Goal: Transaction & Acquisition: Obtain resource

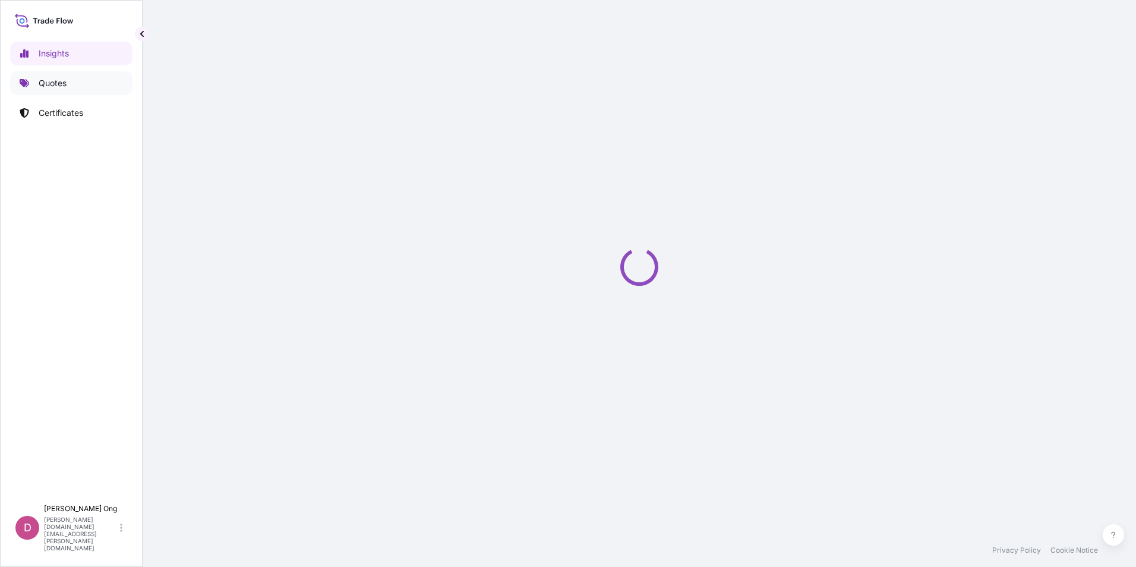
click at [55, 77] on p "Quotes" at bounding box center [53, 83] width 28 height 12
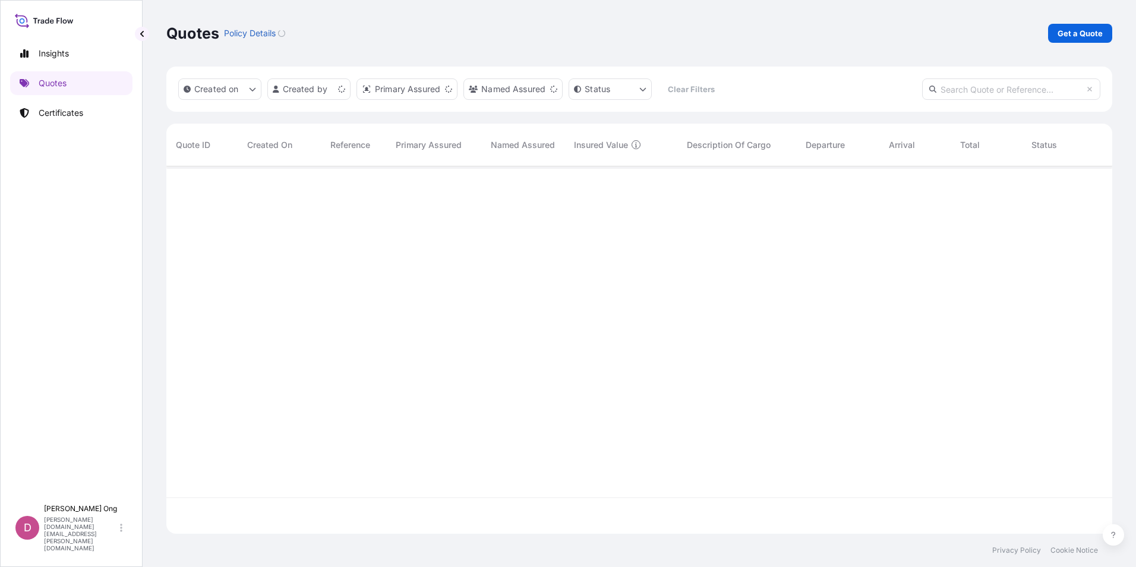
scroll to position [365, 937]
click at [1071, 36] on p "Get a Quote" at bounding box center [1079, 33] width 45 height 12
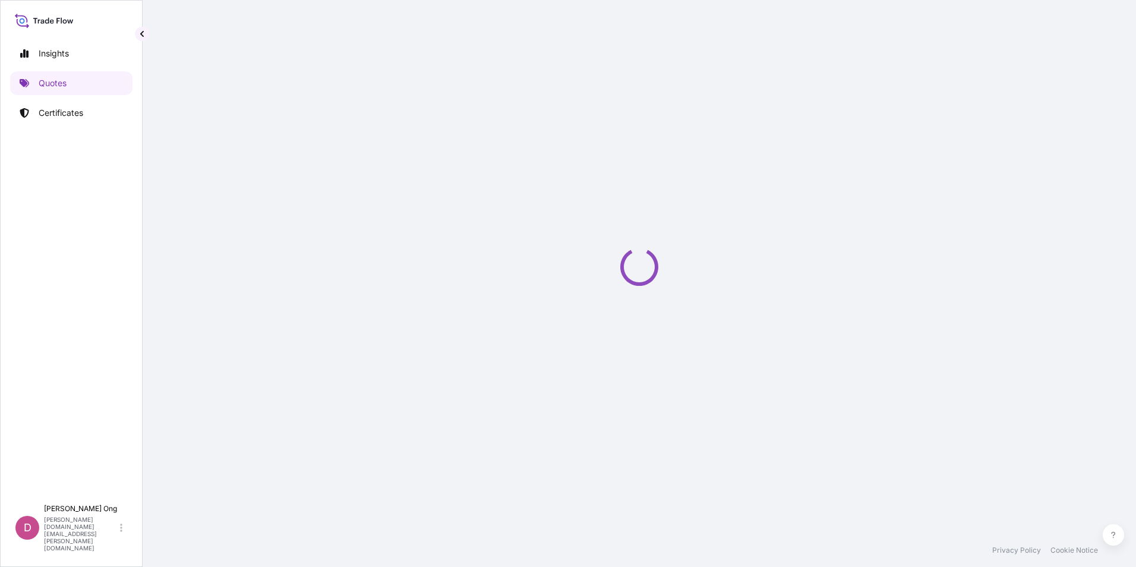
select select "Sea"
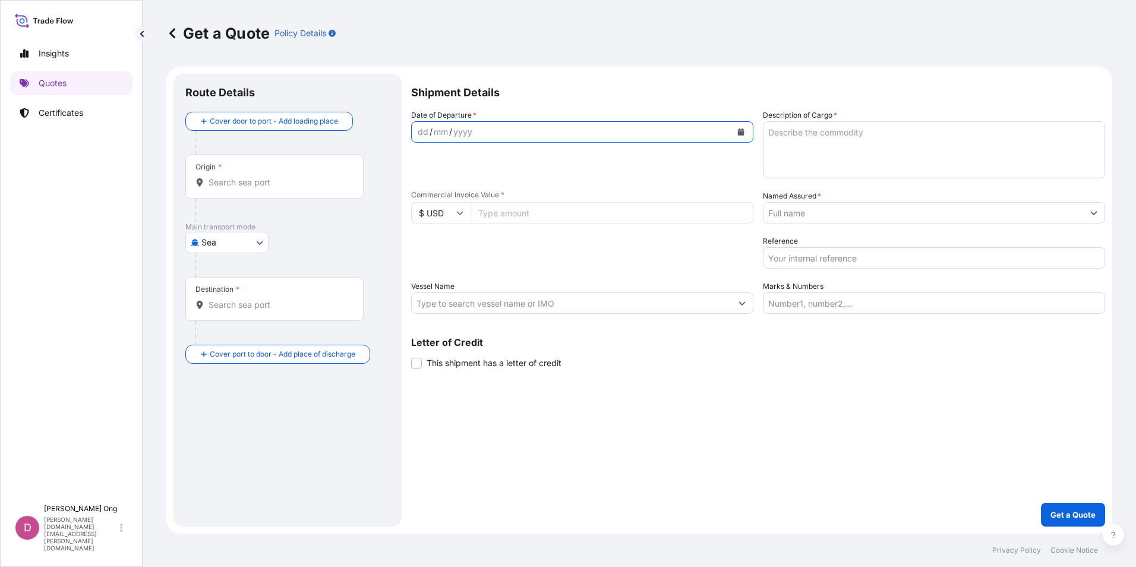
click at [741, 130] on icon "Calendar" at bounding box center [741, 131] width 7 height 7
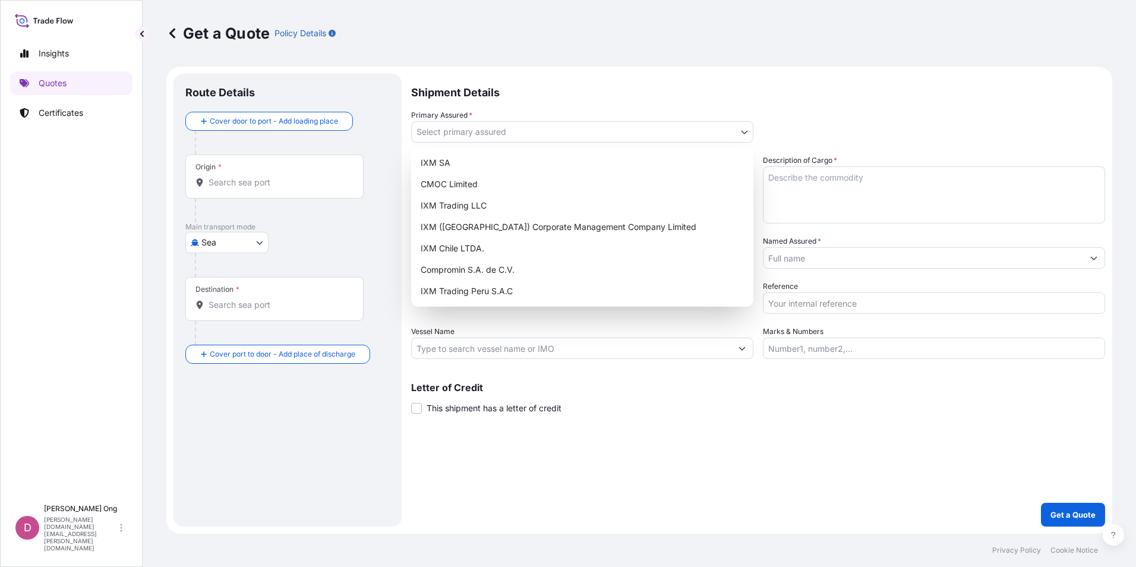
click at [565, 128] on body "Insights Quotes Certificates D [PERSON_NAME] [PERSON_NAME][DOMAIN_NAME][EMAIL_A…" at bounding box center [568, 283] width 1136 height 567
click at [531, 165] on div "IXM SA CMOC Limited IXM Trading LLC IXM ([GEOGRAPHIC_DATA]) Corporate Managemen…" at bounding box center [582, 226] width 342 height 159
select select "31846"
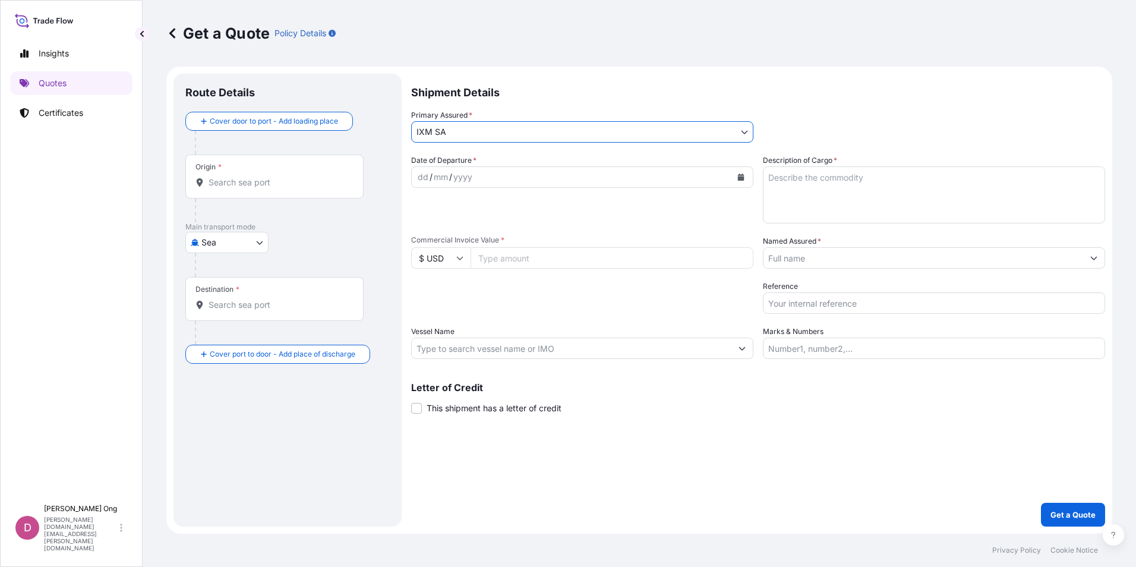
click at [826, 257] on input "Named Assured *" at bounding box center [923, 257] width 320 height 21
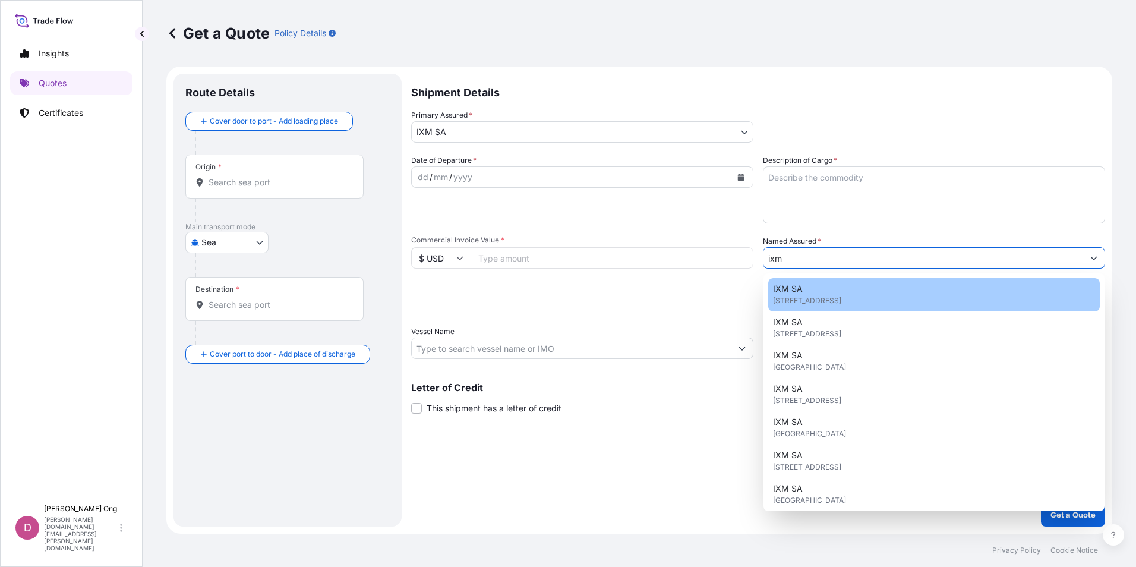
click at [843, 286] on div "IXM SA [STREET_ADDRESS]" at bounding box center [933, 294] width 331 height 33
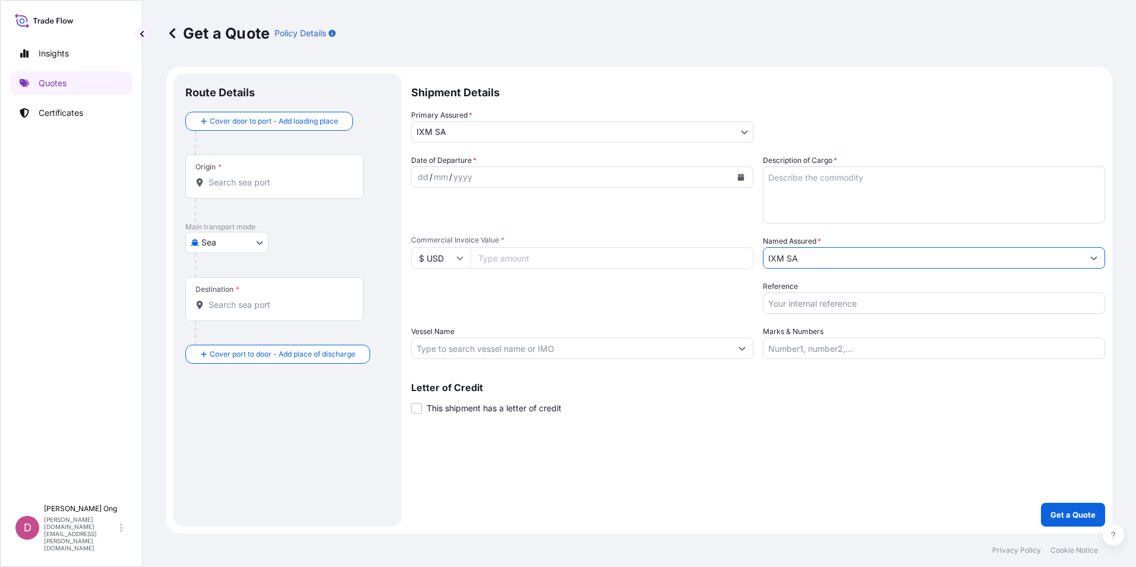
type input "IXM SA"
click at [735, 173] on button "Calendar" at bounding box center [740, 176] width 19 height 19
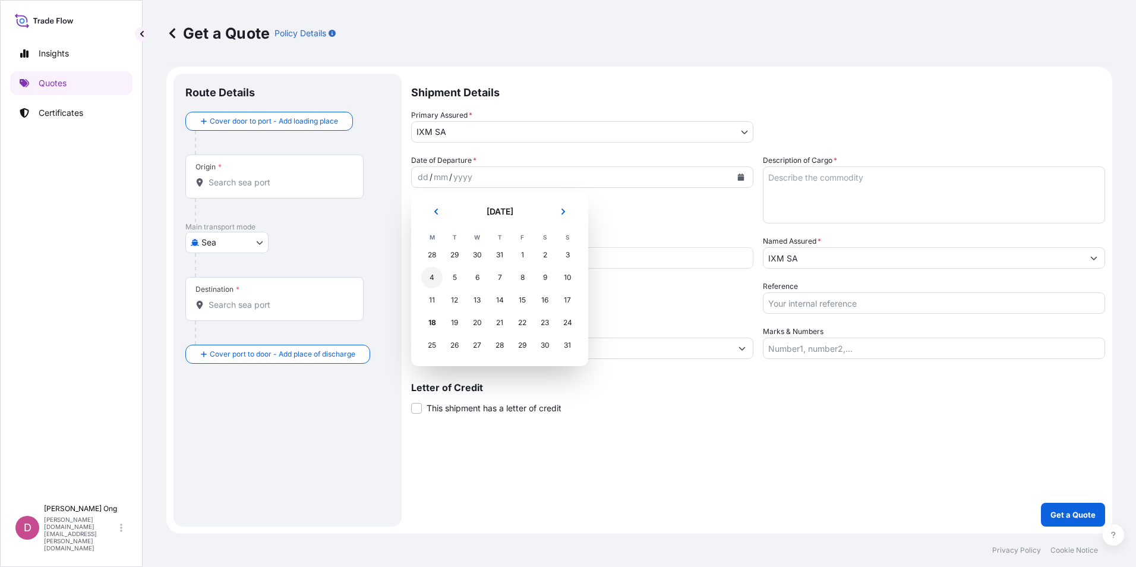
click at [435, 277] on div "4" at bounding box center [431, 277] width 21 height 21
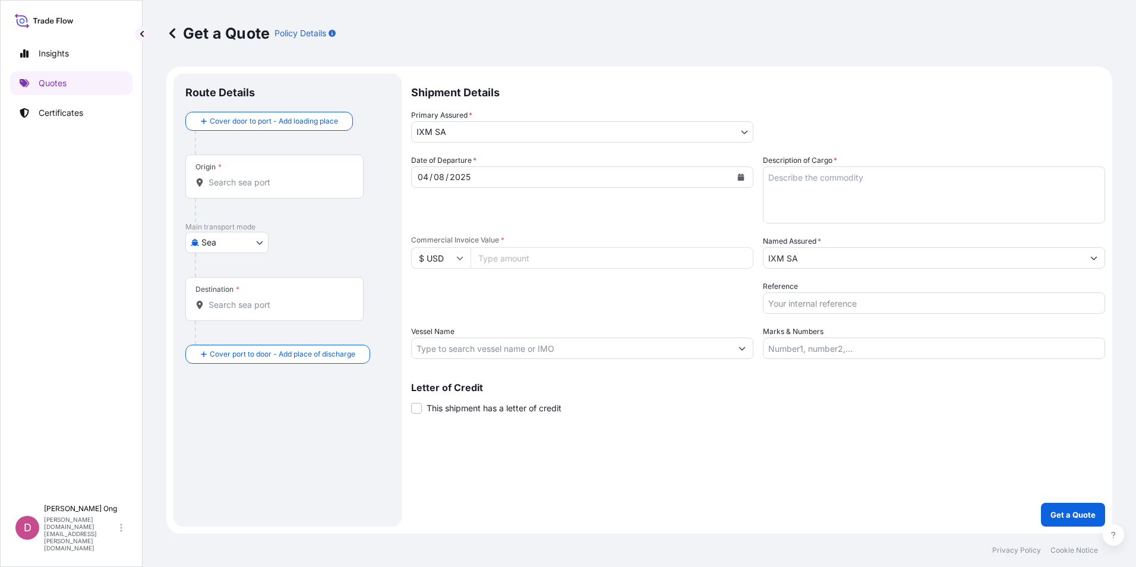
click at [295, 185] on input "Origin *" at bounding box center [278, 182] width 140 height 12
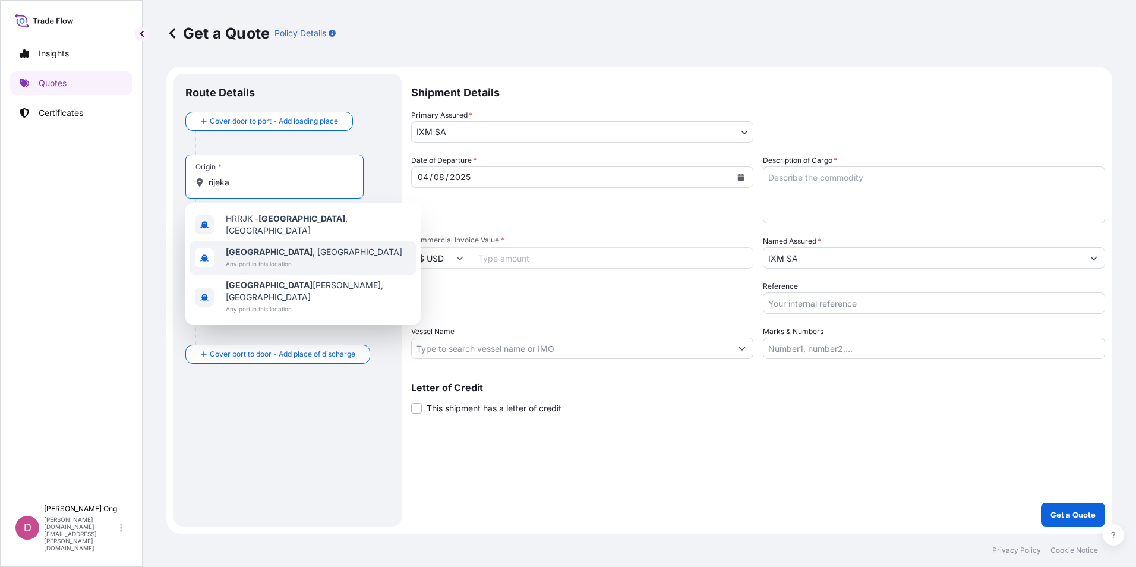
click at [257, 258] on span "Any port in this location" at bounding box center [314, 264] width 176 height 12
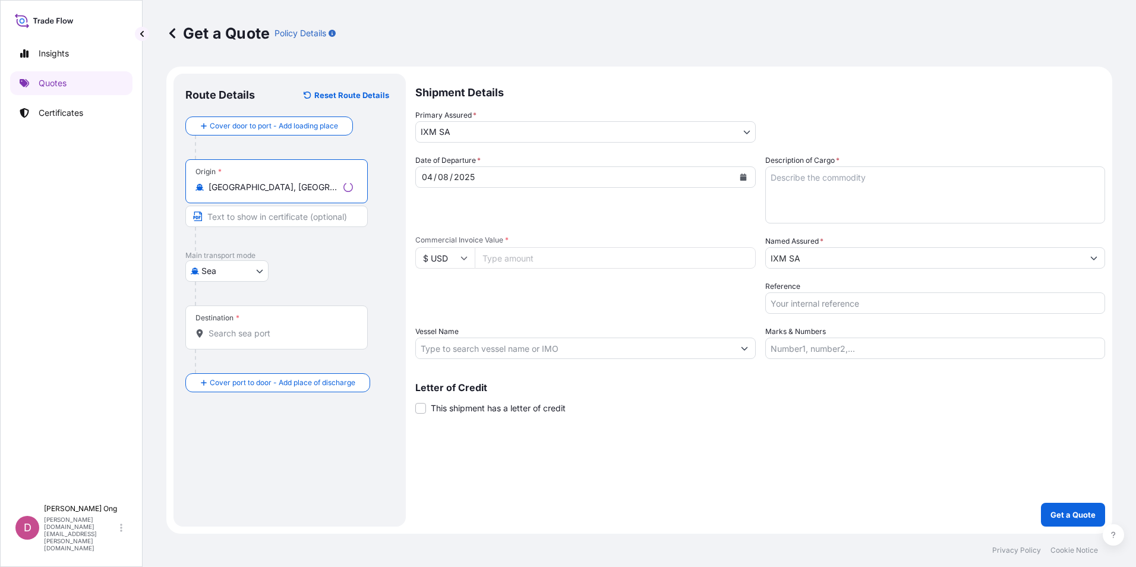
type input "[GEOGRAPHIC_DATA], [GEOGRAPHIC_DATA]"
click at [239, 333] on input "Destination *" at bounding box center [280, 333] width 144 height 12
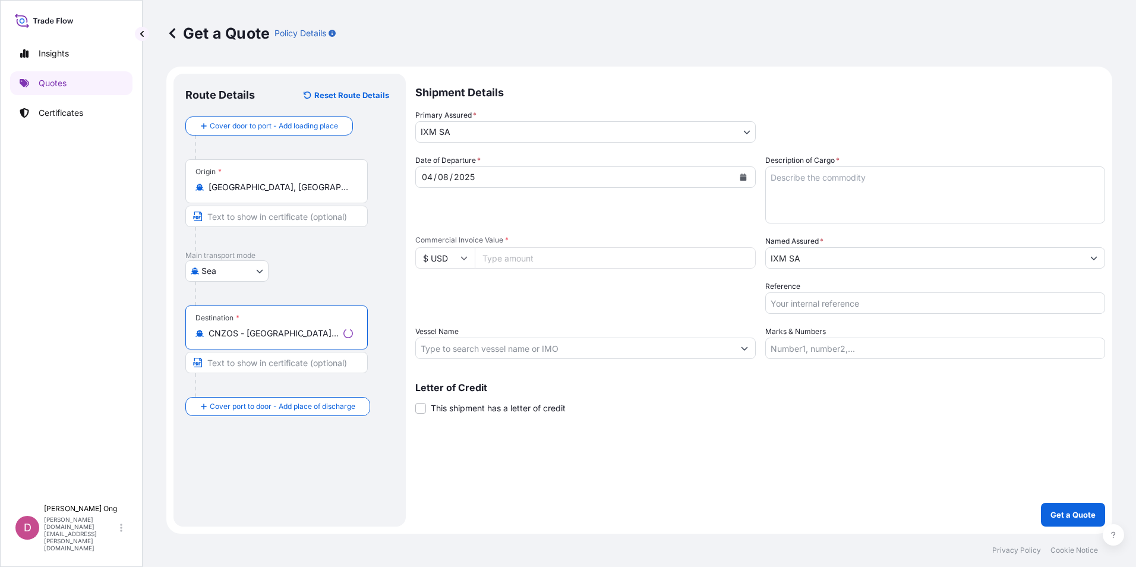
type input "CNZOS - [GEOGRAPHIC_DATA], [GEOGRAPHIC_DATA]"
click at [306, 213] on input "Text to appear on certificate" at bounding box center [276, 215] width 182 height 21
type input "[GEOGRAPHIC_DATA], [GEOGRAPHIC_DATA]"
click at [641, 224] on div "Date of Departure * [DATE] Cargo Category * Metals of every type and descriptio…" at bounding box center [758, 256] width 694 height 204
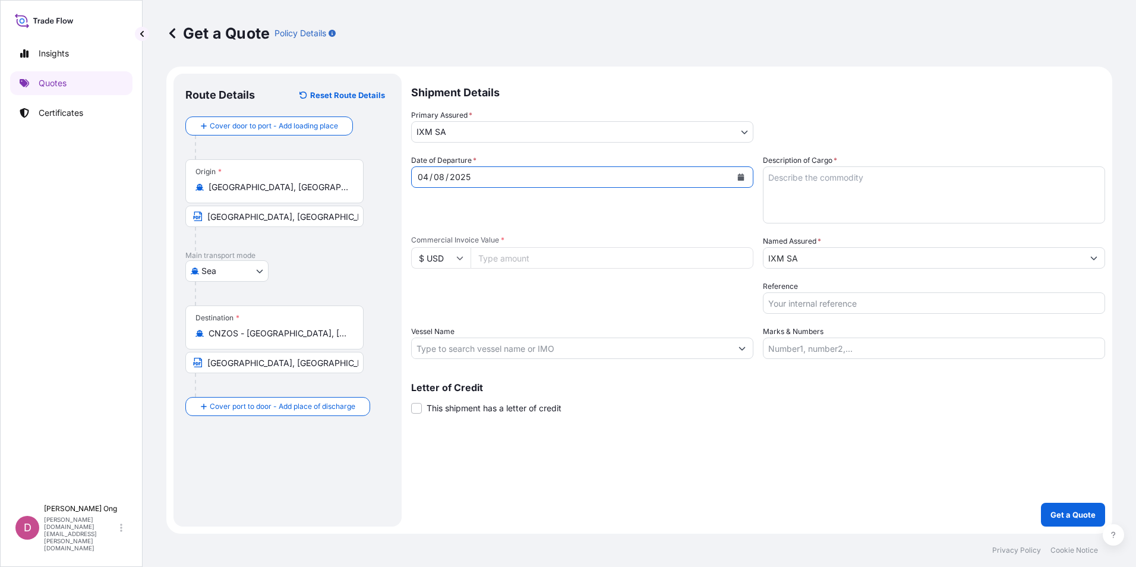
click at [887, 210] on textarea "Description of Cargo *" at bounding box center [934, 194] width 342 height 57
click at [939, 192] on textarea "Description of Cargo *" at bounding box center [934, 194] width 342 height 57
type textarea "Q"
click at [895, 188] on textarea "COPPER CONCENTRATES QUANTITY:" at bounding box center [934, 194] width 342 height 57
paste textarea "2507.080"
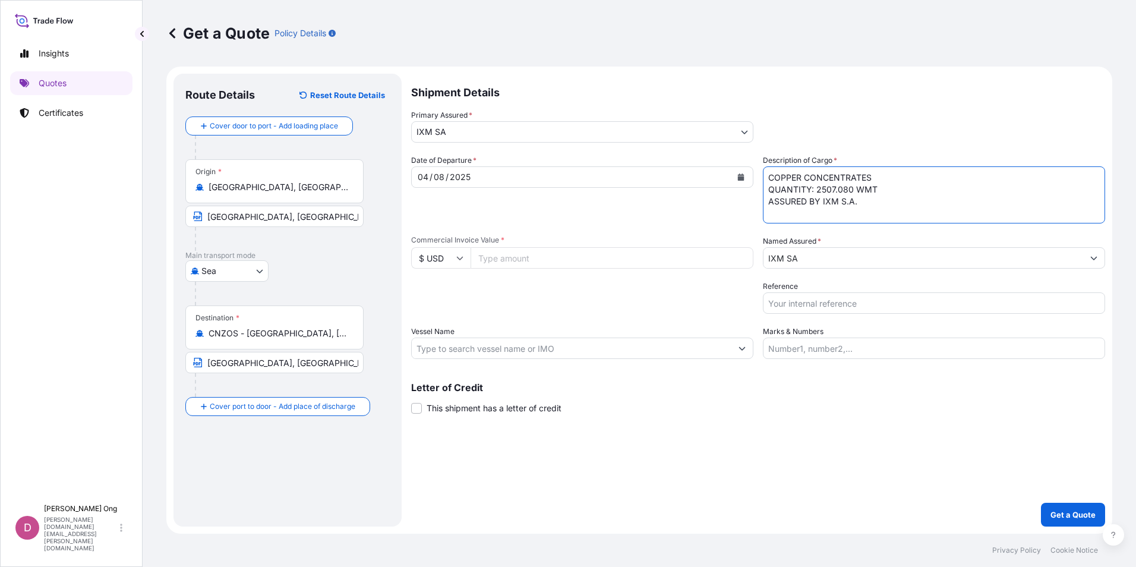
type textarea "COPPER CONCENTRATES QUANTITY: 2507.080 WMT ASSURED BY IXM S.A."
click at [615, 261] on input "Commercial Invoice Value *" at bounding box center [611, 257] width 283 height 21
paste input "4599479.67"
type input "4599479.67"
click at [593, 317] on div "Date of Departure * [DATE] Cargo Category * Metals of every type and descriptio…" at bounding box center [758, 256] width 694 height 204
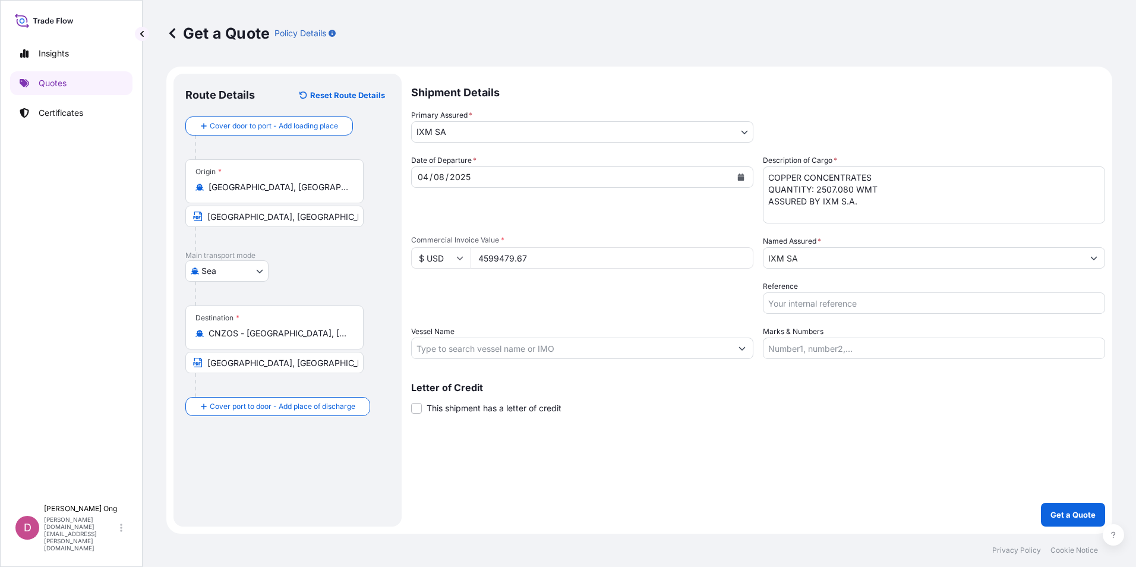
click at [851, 302] on input "Reference" at bounding box center [934, 302] width 342 height 21
paste input "CC14989BS"
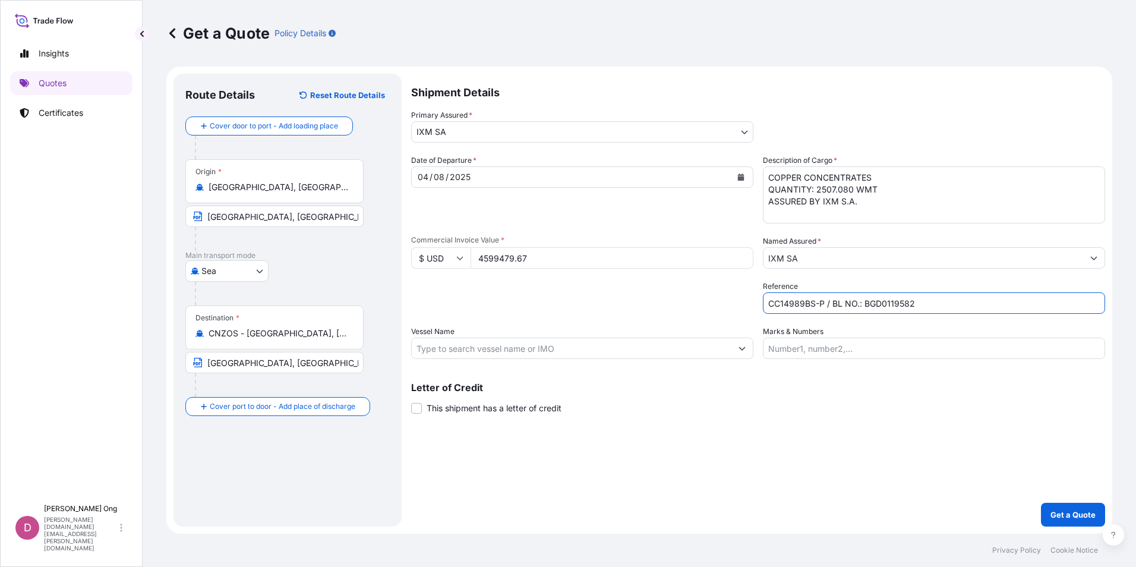
type input "CC14989BS-P / BL NO.: BGD0119582"
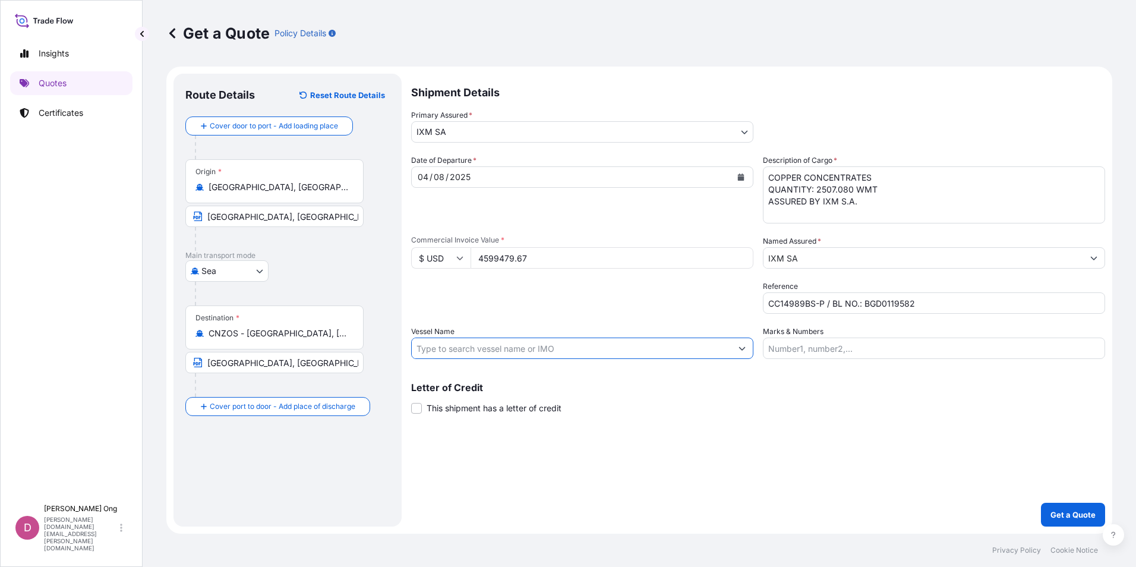
click at [643, 346] on input "Vessel Name" at bounding box center [572, 347] width 320 height 21
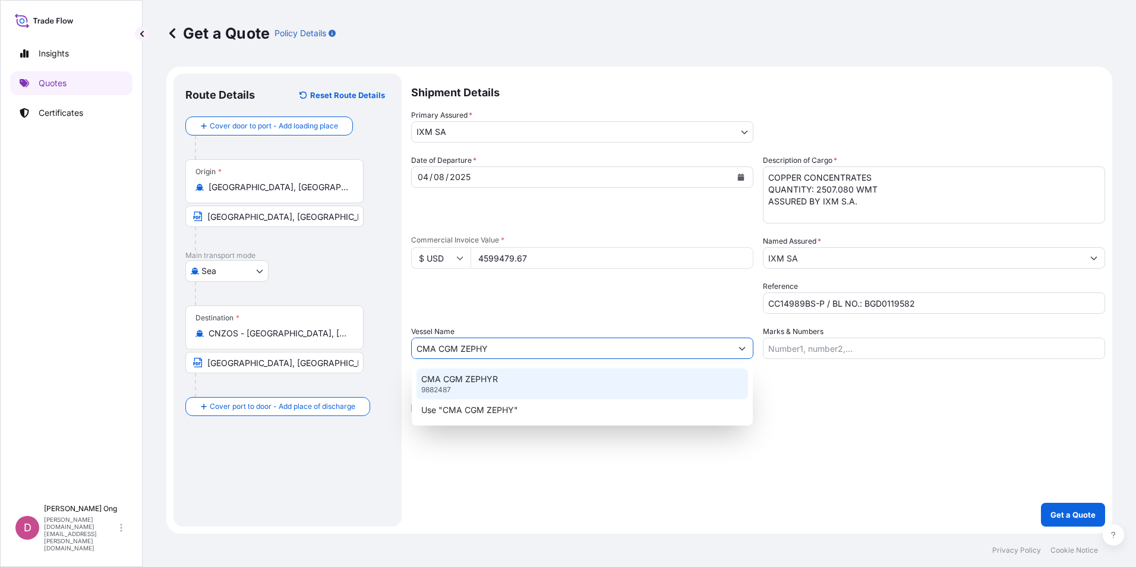
click at [573, 375] on div "CMA CGM ZEPHYR 9882487" at bounding box center [581, 383] width 331 height 31
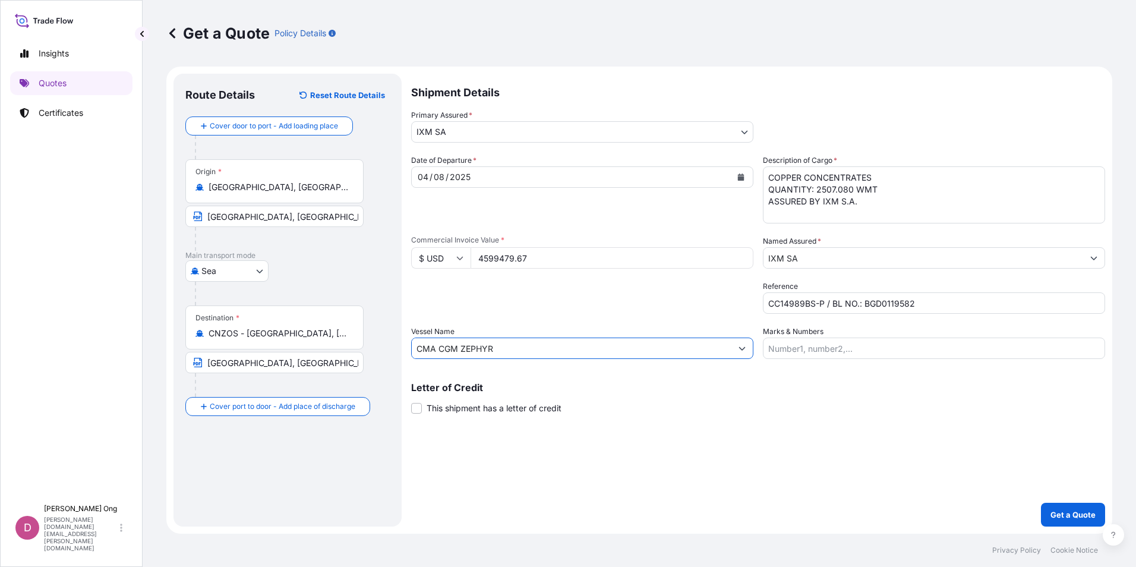
type input "CMA CGM ZEPHYR"
click at [432, 407] on span "This shipment has a letter of credit" at bounding box center [493, 408] width 135 height 12
click at [411, 401] on input "This shipment has a letter of credit" at bounding box center [411, 401] width 0 height 0
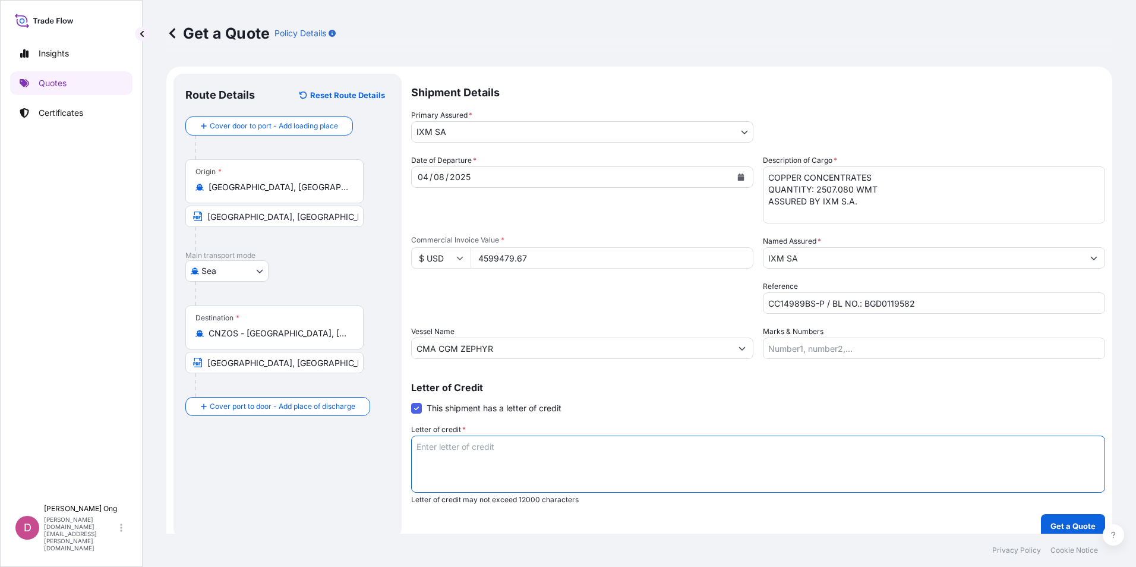
click at [593, 469] on textarea "Letter of credit *" at bounding box center [758, 463] width 694 height 57
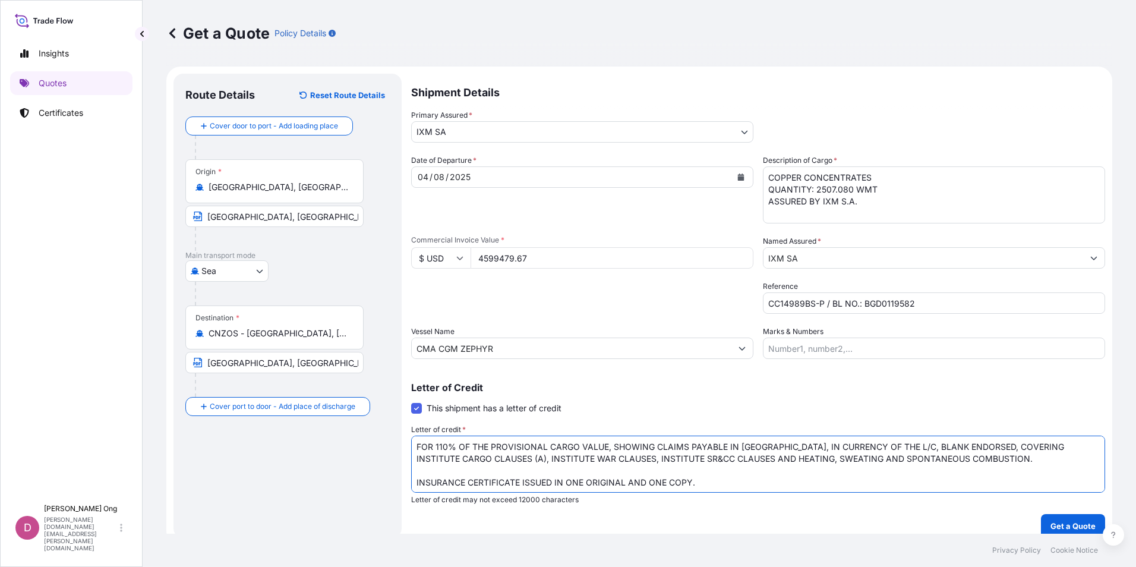
type textarea "FOR 110% OF THE PROVISIONAL CARGO VALUE, SHOWING CLAIMS PAYABLE IN [GEOGRAPHIC_…"
click at [853, 385] on p "Letter of Credit" at bounding box center [758, 387] width 694 height 10
click at [876, 410] on div "Letter of Credit This shipment has a letter of credit Letter of credit * FOR 11…" at bounding box center [758, 443] width 694 height 122
click at [974, 96] on p "Shipment Details" at bounding box center [758, 92] width 694 height 36
click at [268, 492] on div "Route Details Reset Route Details Cover door to port - Add loading place Place …" at bounding box center [287, 306] width 204 height 440
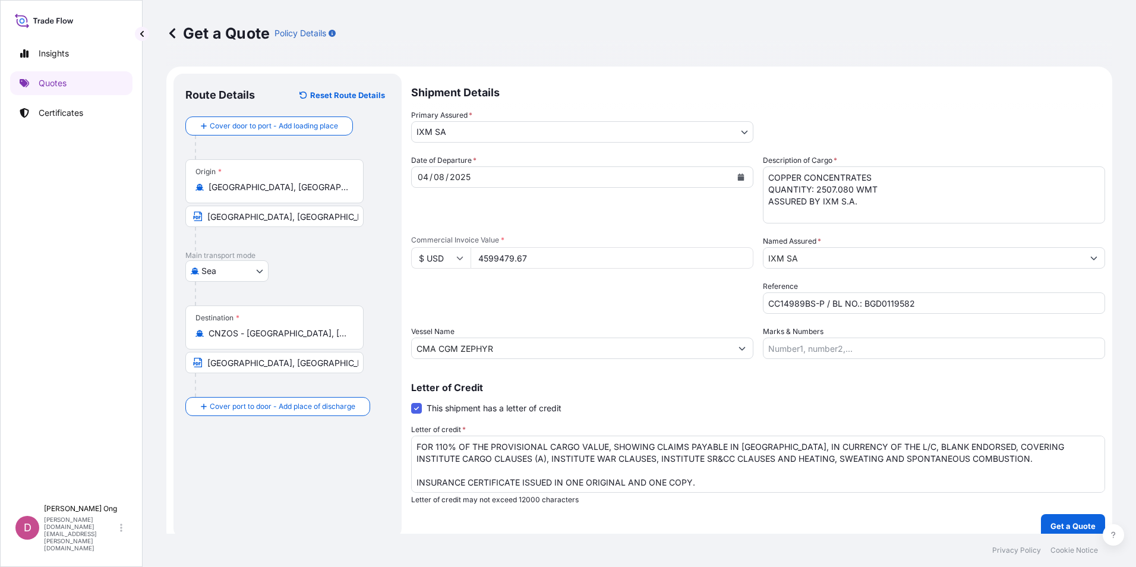
click at [631, 398] on div "Letter of Credit This shipment has a letter of credit Letter of credit * FOR 11…" at bounding box center [758, 443] width 694 height 122
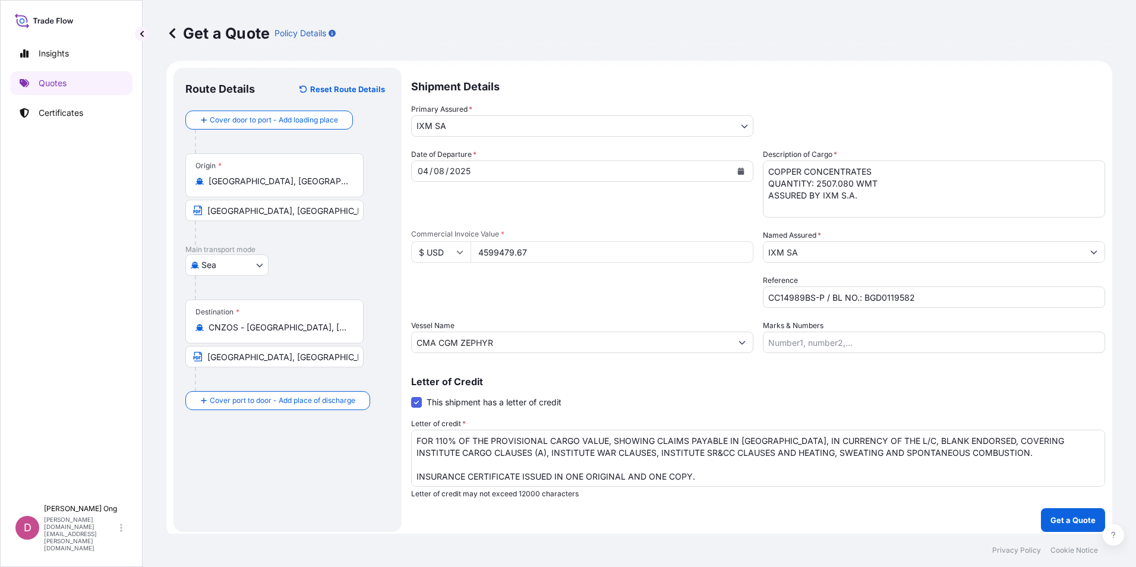
scroll to position [11, 0]
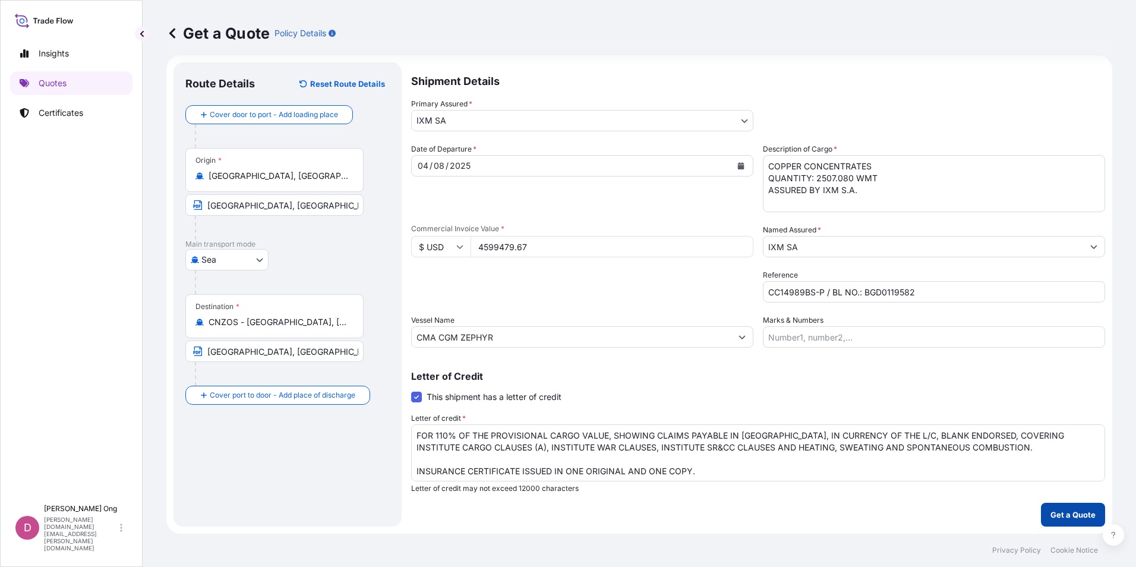
click at [1083, 514] on p "Get a Quote" at bounding box center [1072, 514] width 45 height 12
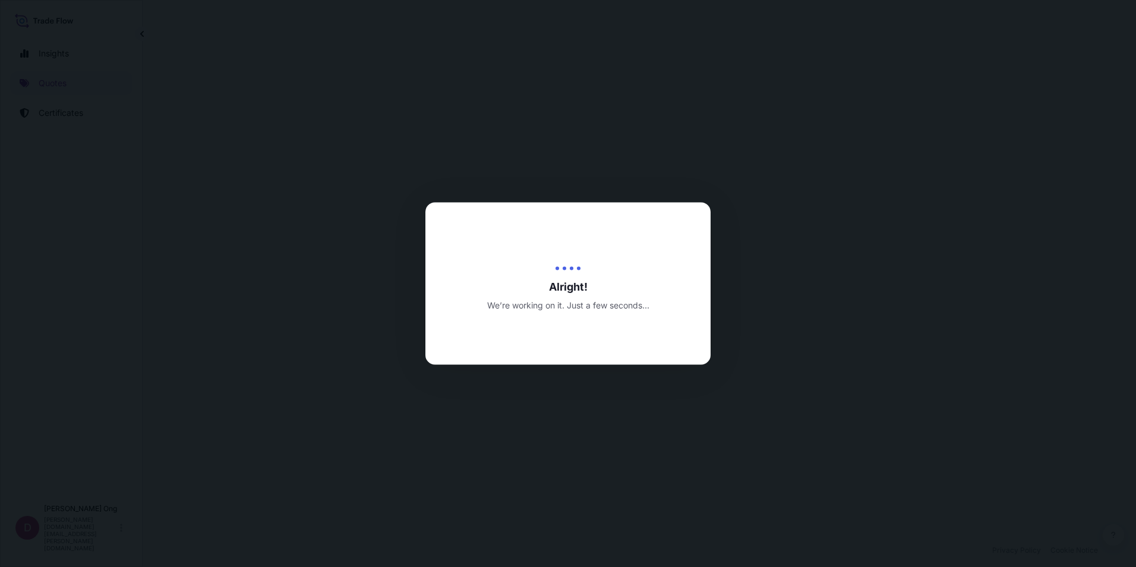
click at [782, 298] on div at bounding box center [568, 283] width 1136 height 567
select select "Sea"
select select "31846"
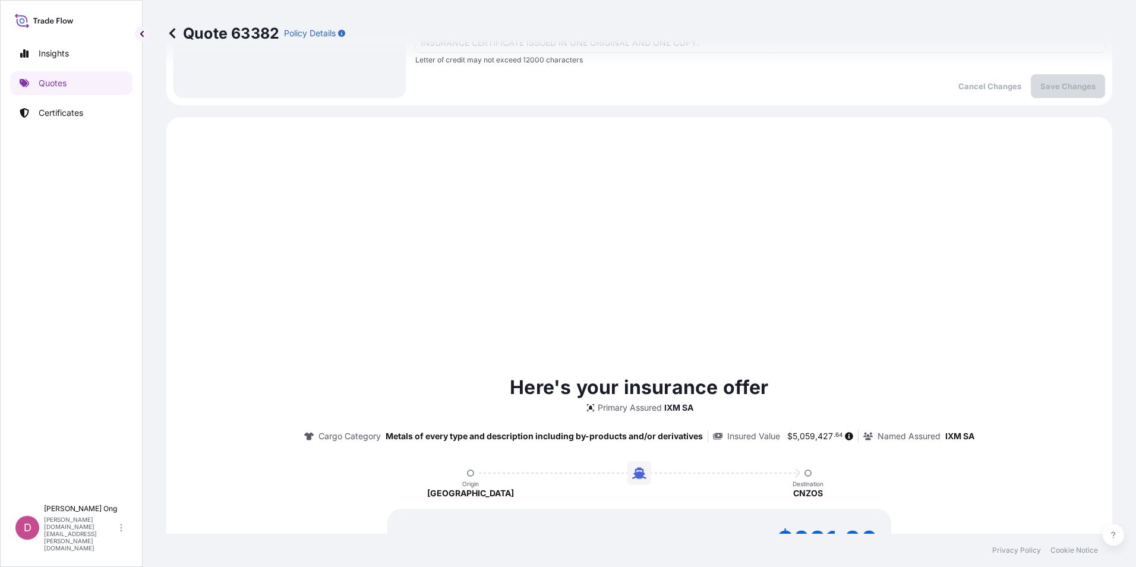
scroll to position [497, 0]
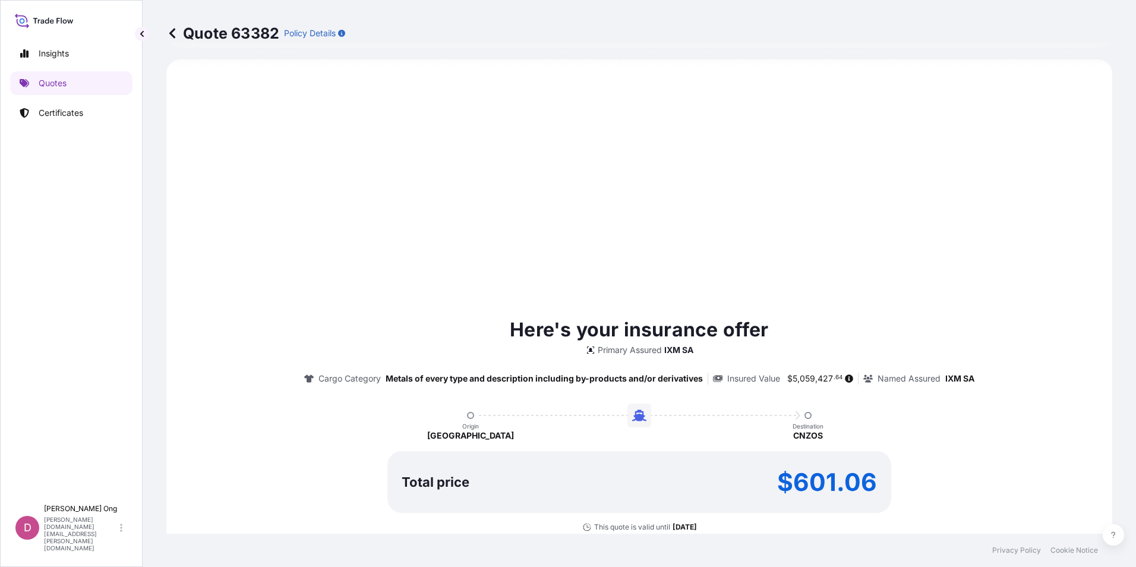
click at [662, 195] on div "Here's your insurance offer Primary Assured IXM SA Cargo Category Metals of eve…" at bounding box center [639, 437] width 912 height 723
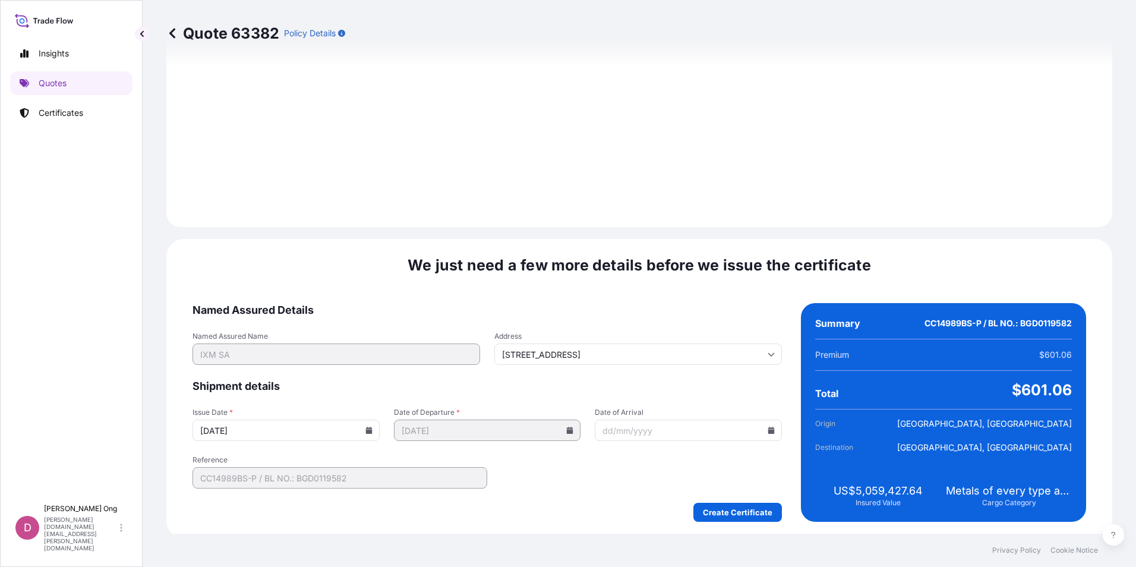
scroll to position [1402, 0]
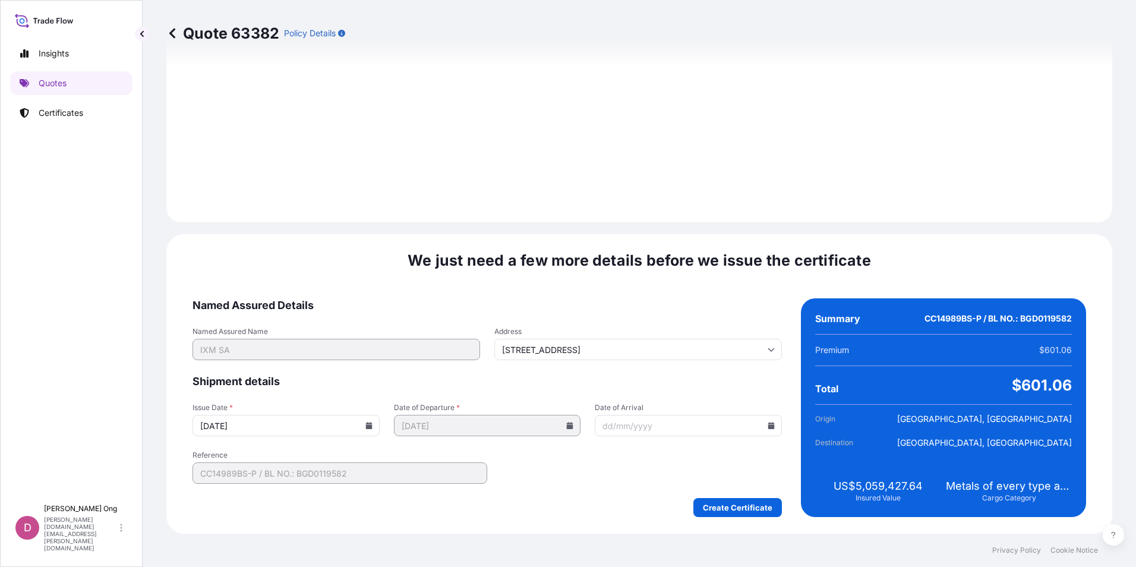
click at [367, 421] on input "[DATE]" at bounding box center [285, 425] width 187 height 21
click at [366, 427] on icon at bounding box center [368, 425] width 7 height 7
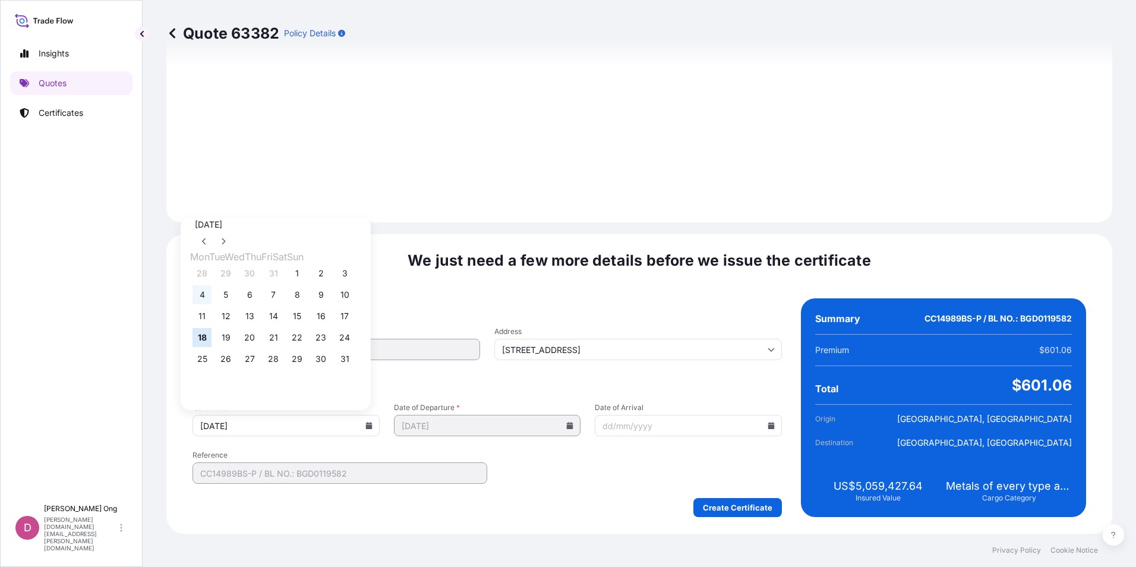
click at [194, 295] on button "4" at bounding box center [201, 294] width 19 height 19
type input "[DATE]"
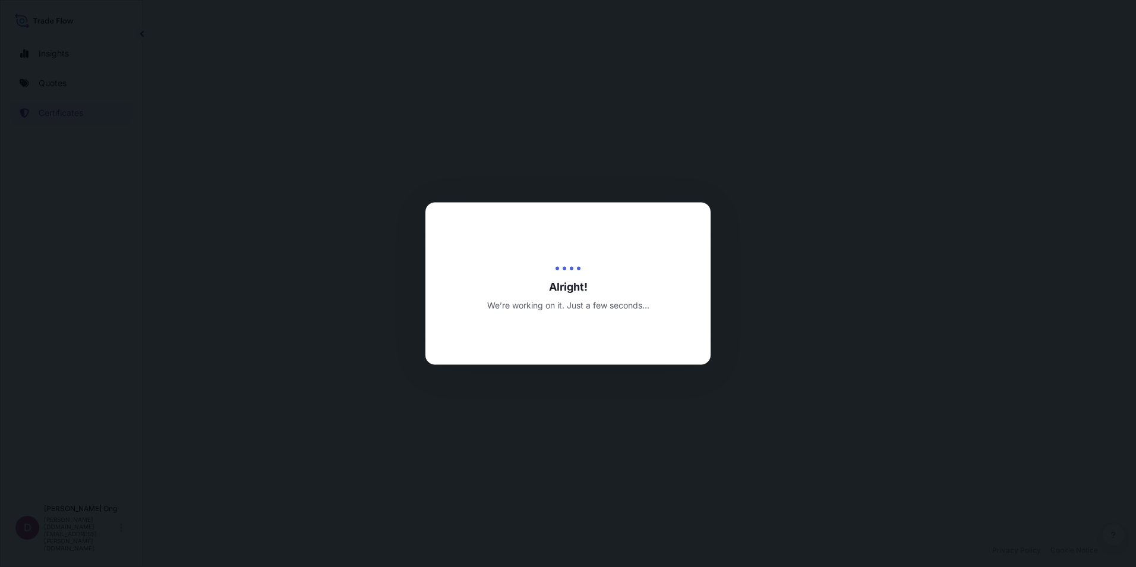
click at [814, 384] on div at bounding box center [568, 283] width 1136 height 567
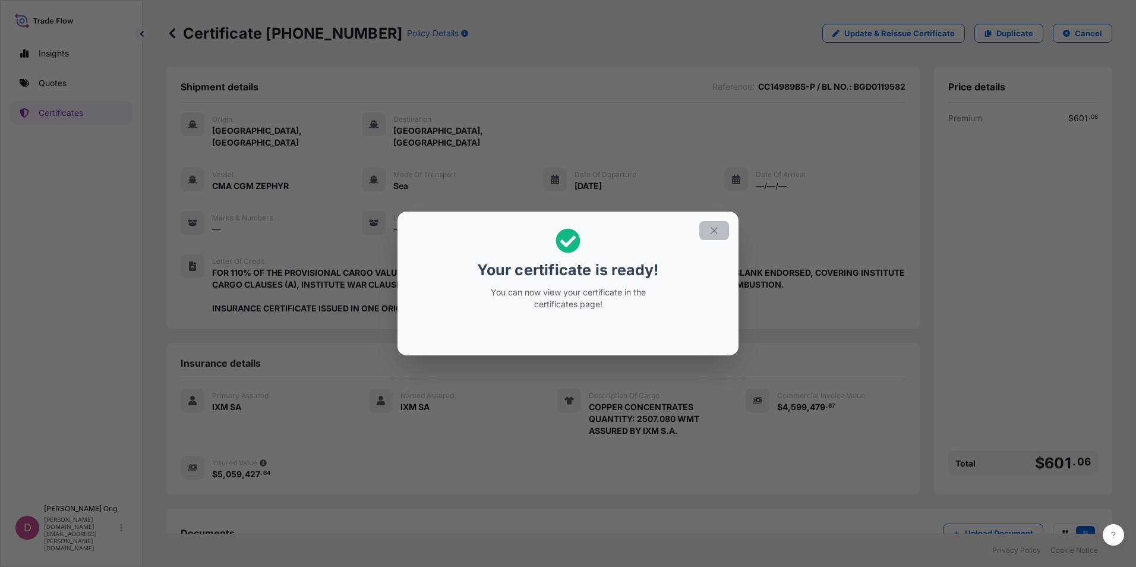
click at [714, 229] on icon "button" at bounding box center [714, 230] width 11 height 11
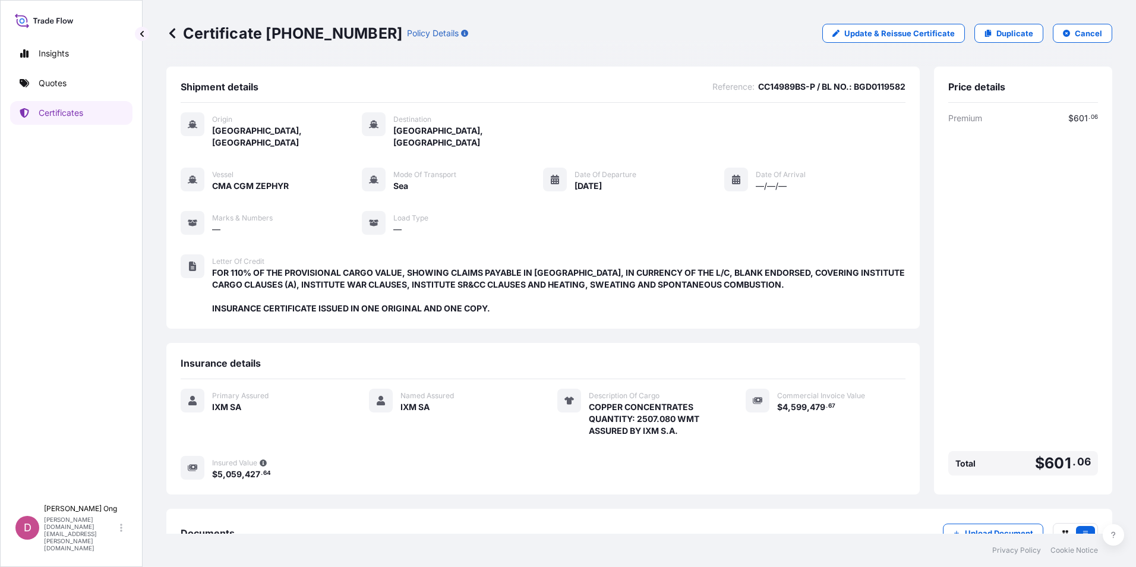
scroll to position [74, 0]
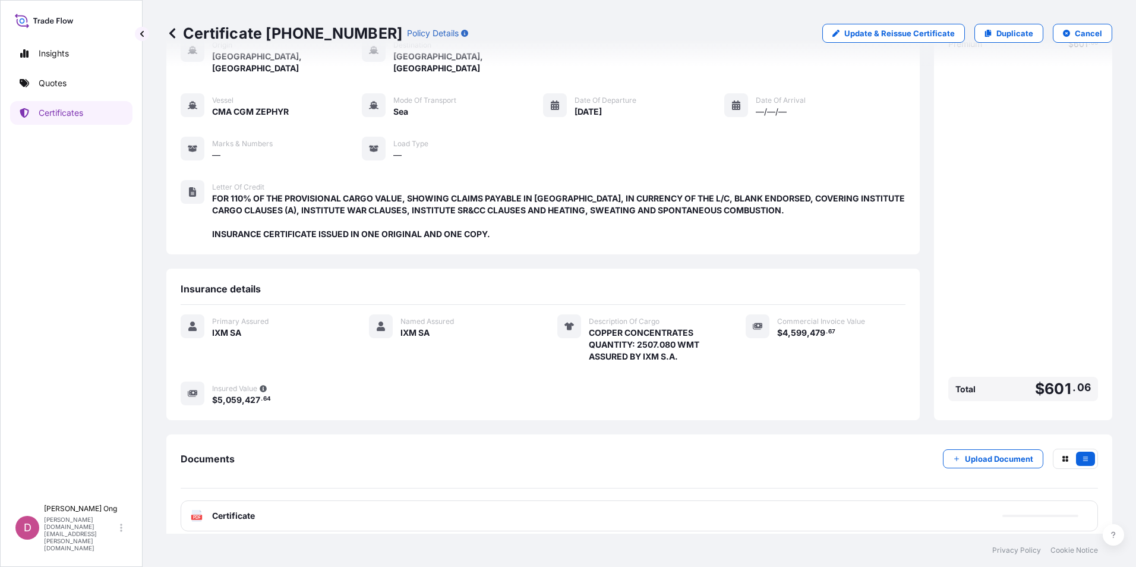
click at [511, 500] on div "PDF Certificate" at bounding box center [639, 515] width 917 height 31
click at [507, 502] on div "PDF Certificate" at bounding box center [639, 515] width 917 height 31
click at [493, 511] on div "PDF Certificate" at bounding box center [639, 515] width 917 height 31
click at [508, 504] on div "PDF Certificate" at bounding box center [639, 515] width 917 height 31
click at [230, 510] on span "Certificate" at bounding box center [233, 516] width 43 height 12
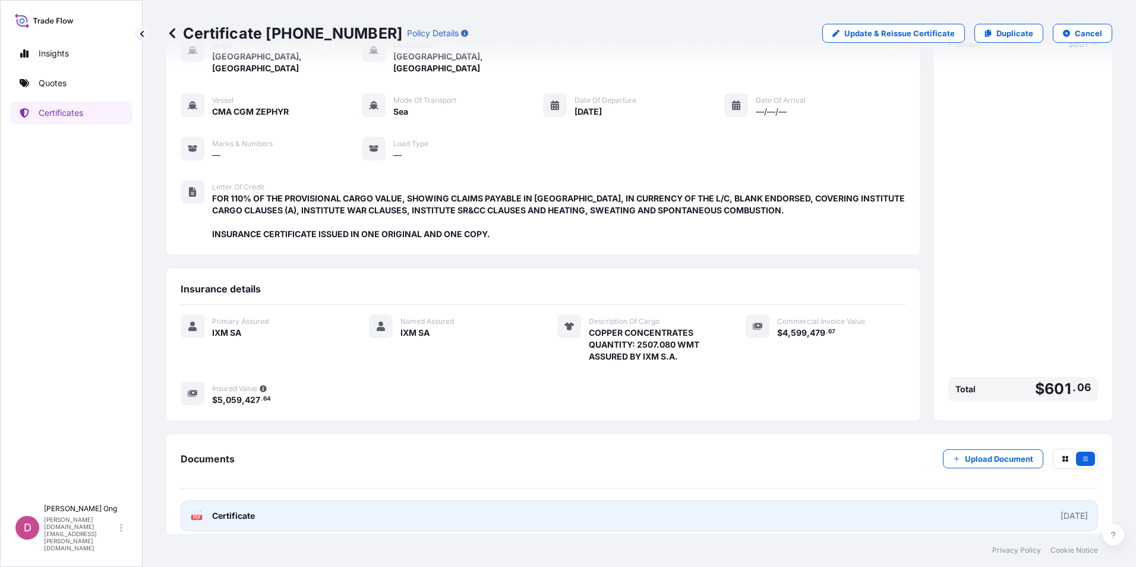
click at [280, 511] on link "PDF Certificate [DATE]" at bounding box center [639, 515] width 917 height 31
